Goal: Check status: Check status

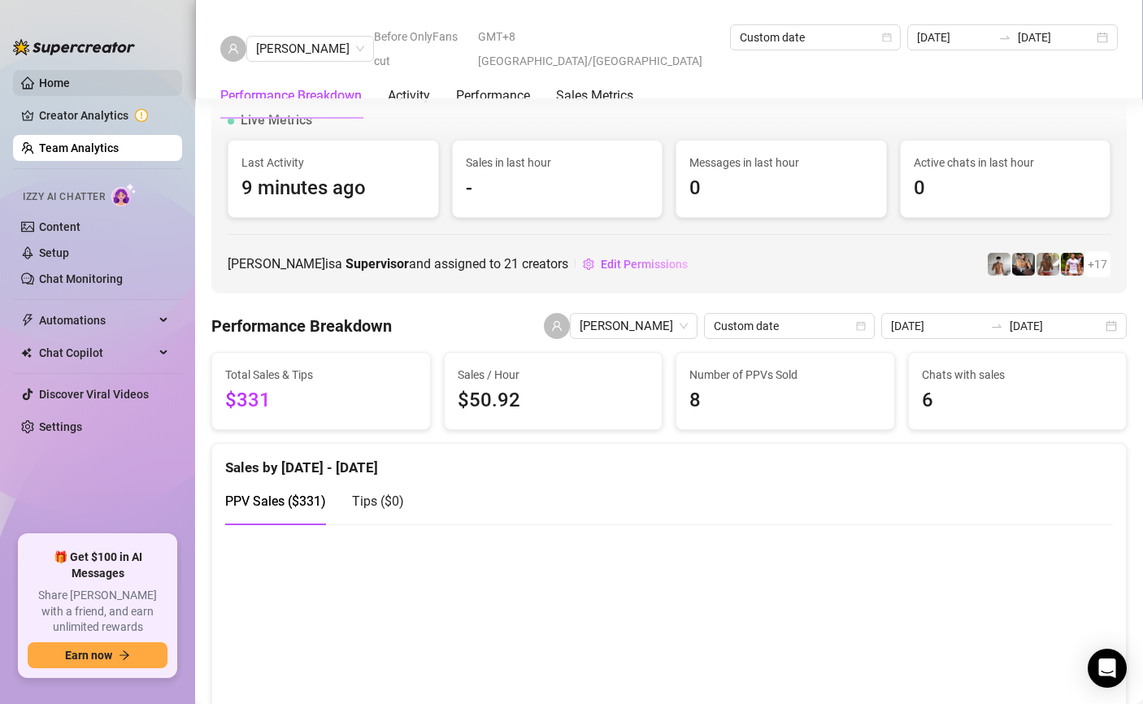
scroll to position [1063, 0]
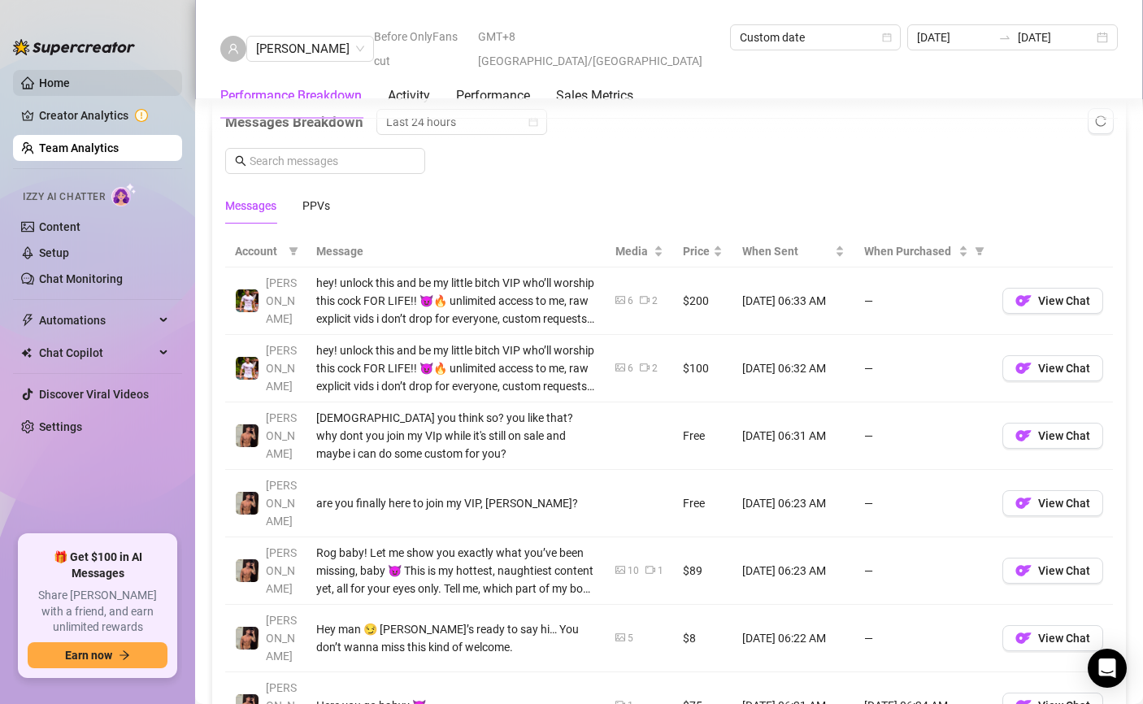
click at [70, 83] on link "Home" at bounding box center [54, 82] width 31 height 13
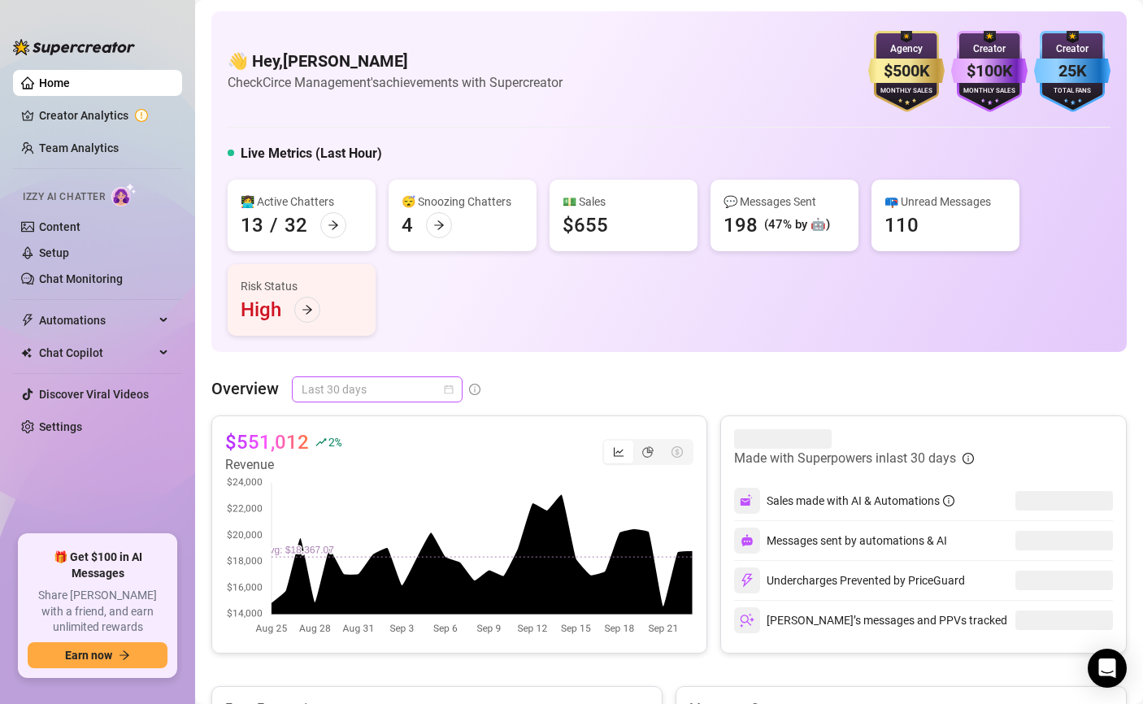
click at [394, 384] on span "Last 30 days" at bounding box center [376, 389] width 151 height 24
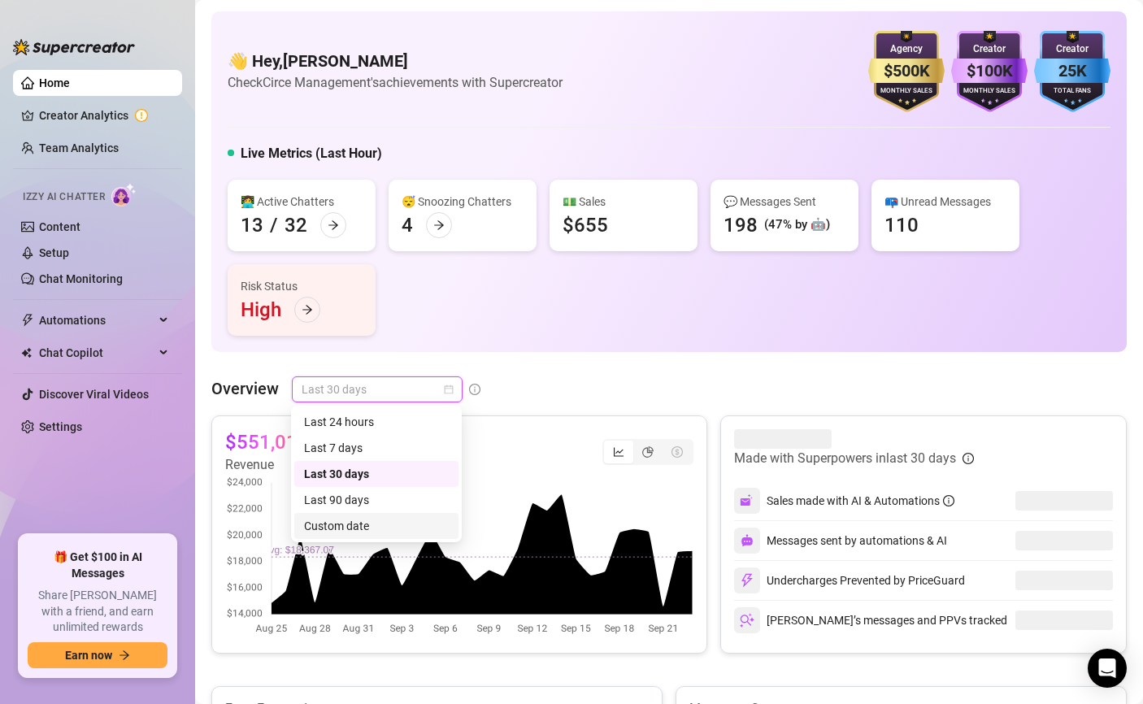
click at [371, 529] on div "Custom date" at bounding box center [376, 526] width 145 height 18
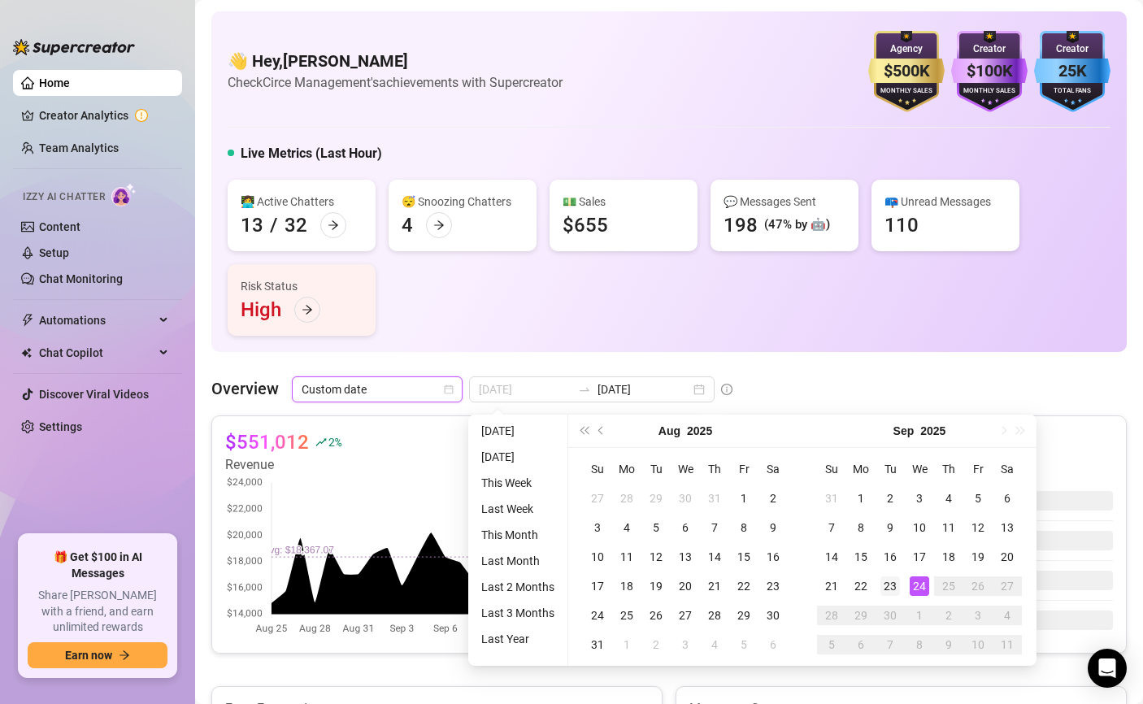
type input "[DATE]"
click at [896, 579] on div "23" at bounding box center [890, 586] width 20 height 20
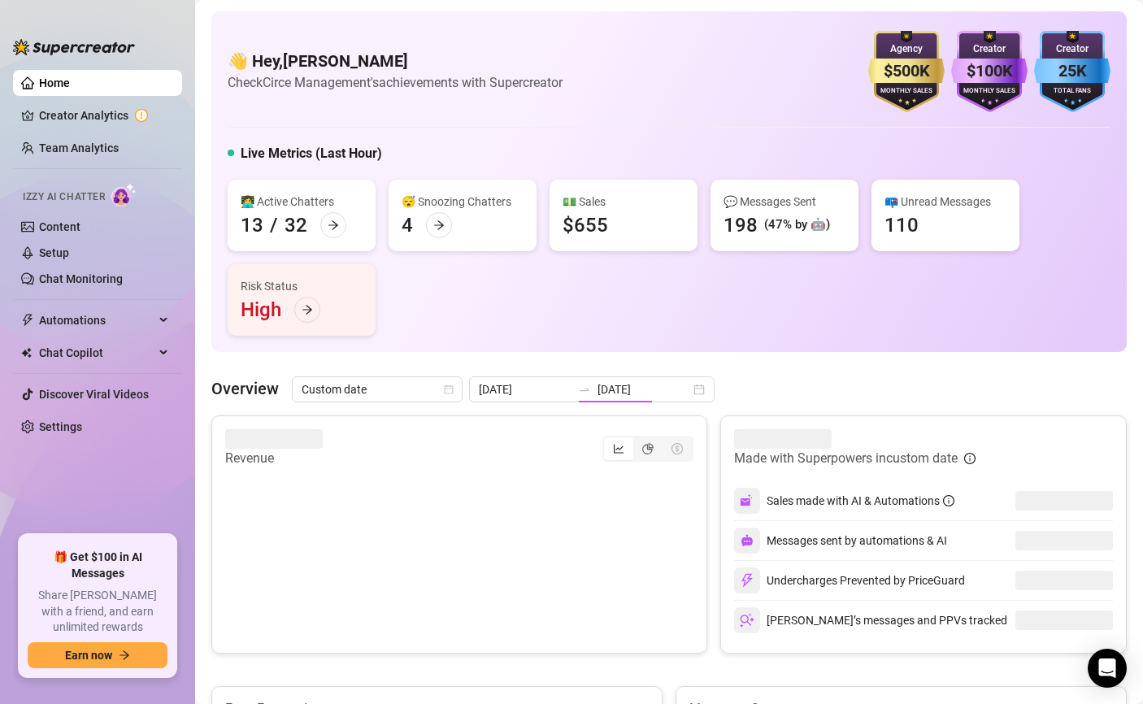
type input "[DATE]"
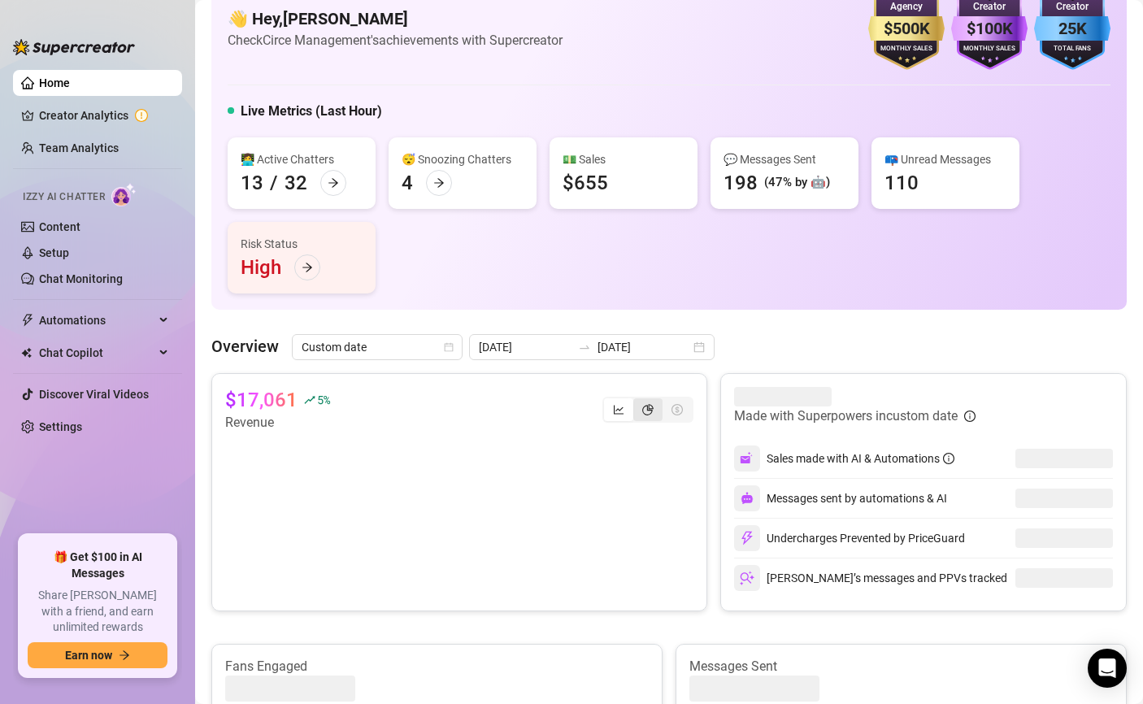
click at [644, 410] on icon "pie-chart" at bounding box center [647, 409] width 11 height 11
click at [637, 401] on input "segmented control" at bounding box center [637, 401] width 0 height 0
click at [247, 397] on article "$17,061" at bounding box center [261, 400] width 72 height 26
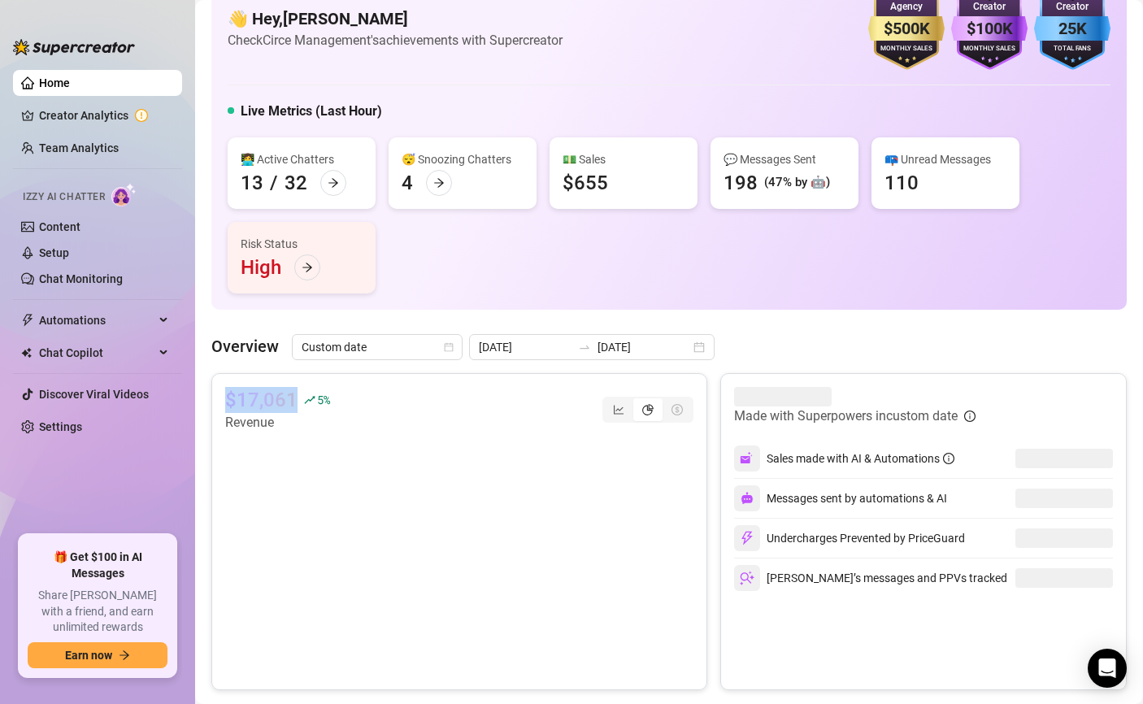
copy div "$17,061"
